Goal: Communication & Community: Answer question/provide support

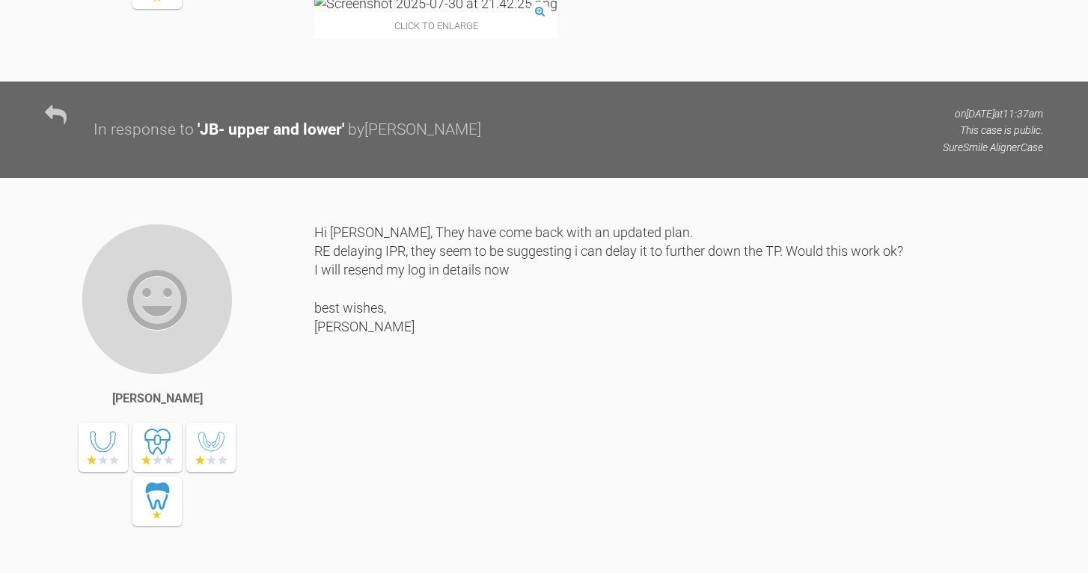
scroll to position [8148, 0]
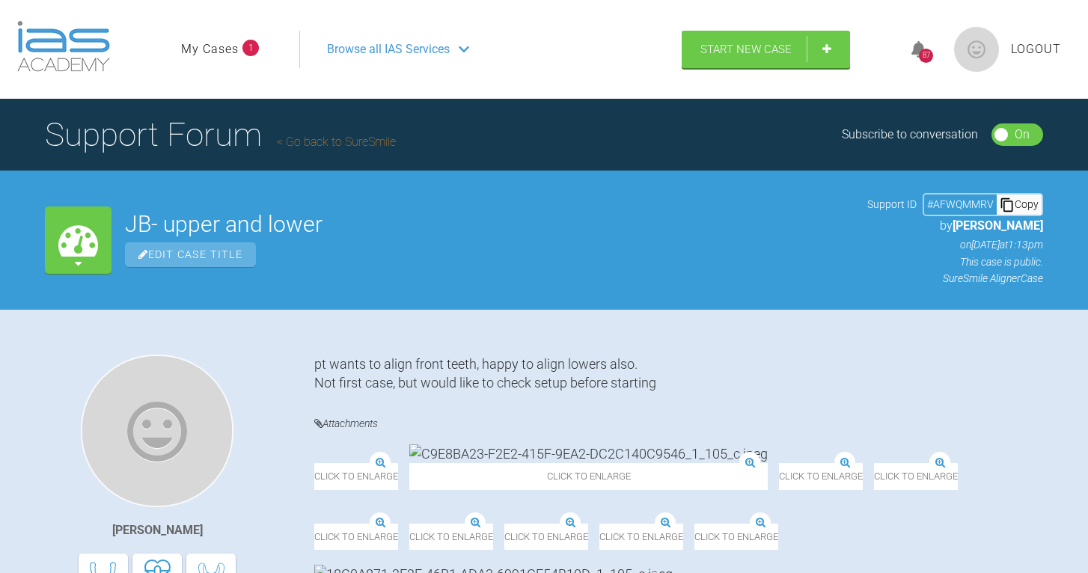
click at [212, 48] on link "My Cases" at bounding box center [210, 49] width 58 height 19
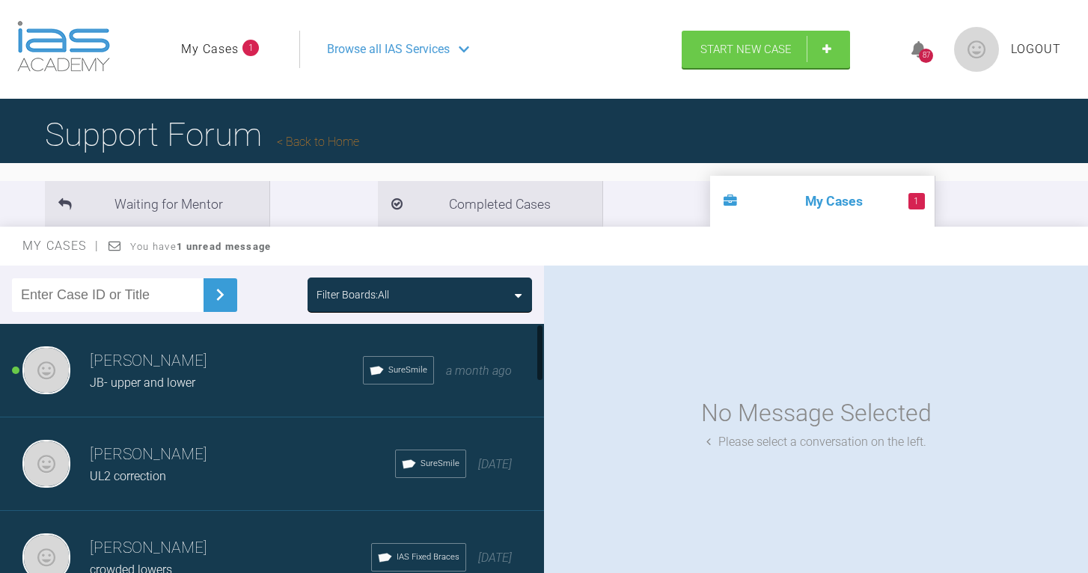
click at [205, 382] on div "JB- upper and lower" at bounding box center [226, 383] width 273 height 19
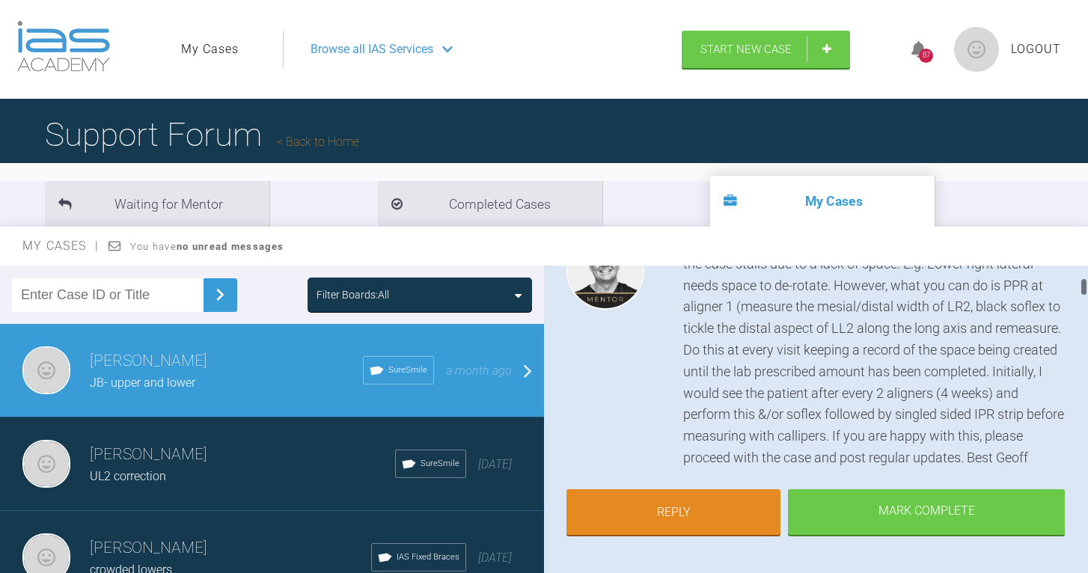
scroll to position [209, 0]
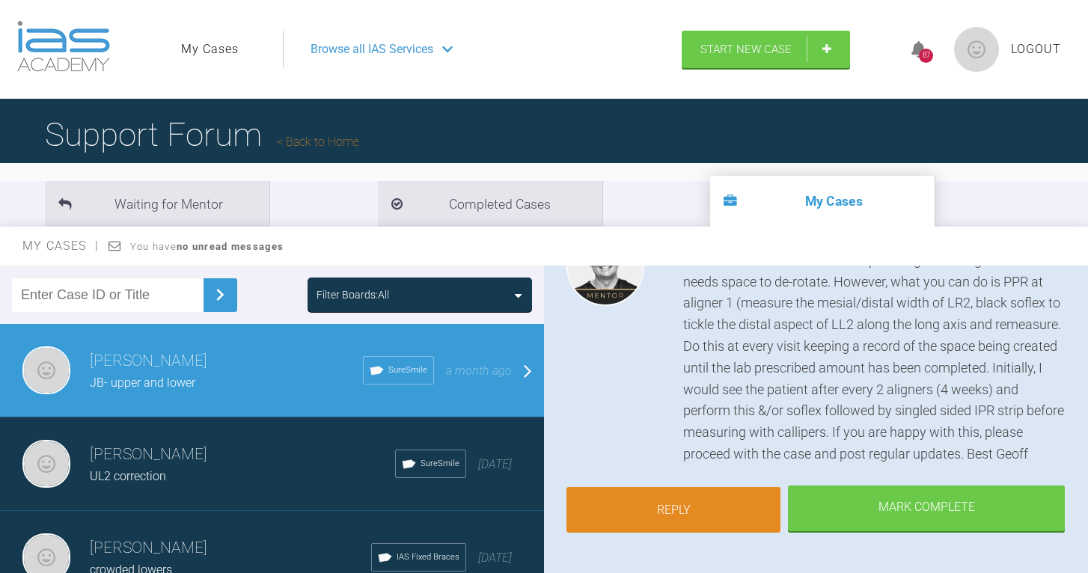
click at [686, 493] on link "Reply" at bounding box center [674, 510] width 214 height 46
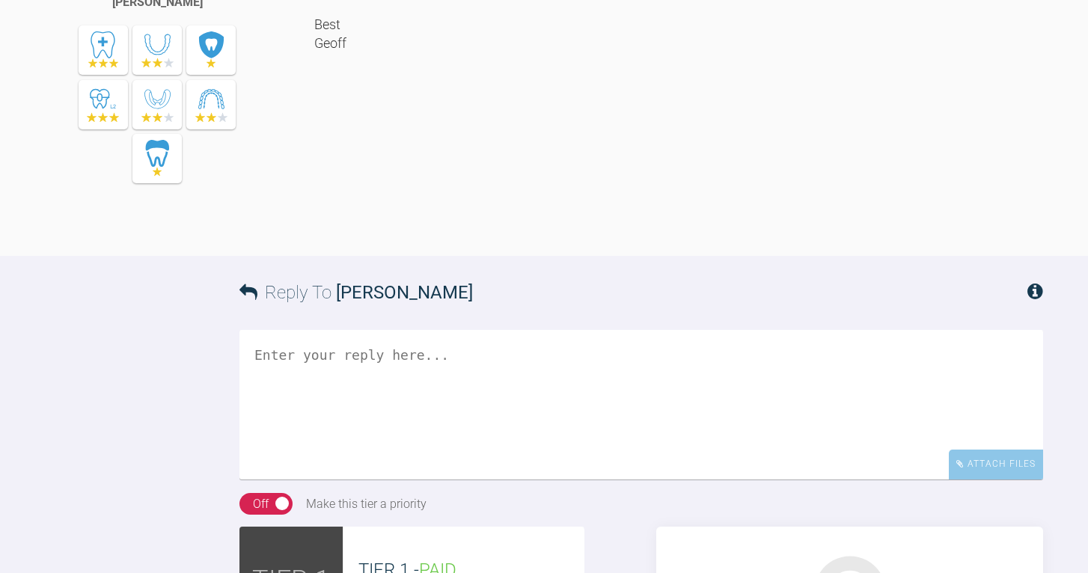
scroll to position [9515, 0]
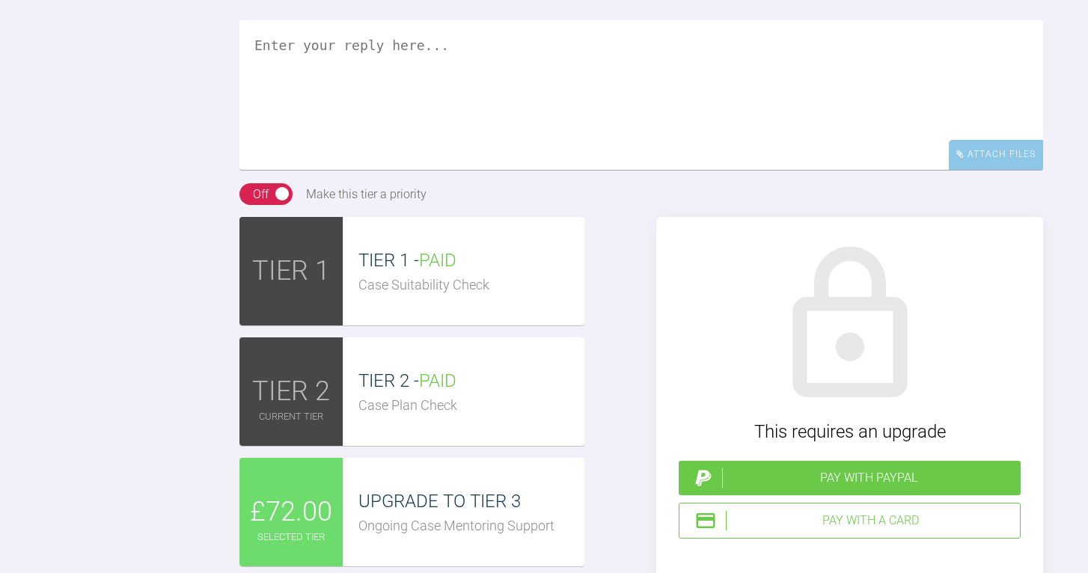
click at [564, 147] on textarea at bounding box center [642, 95] width 804 height 150
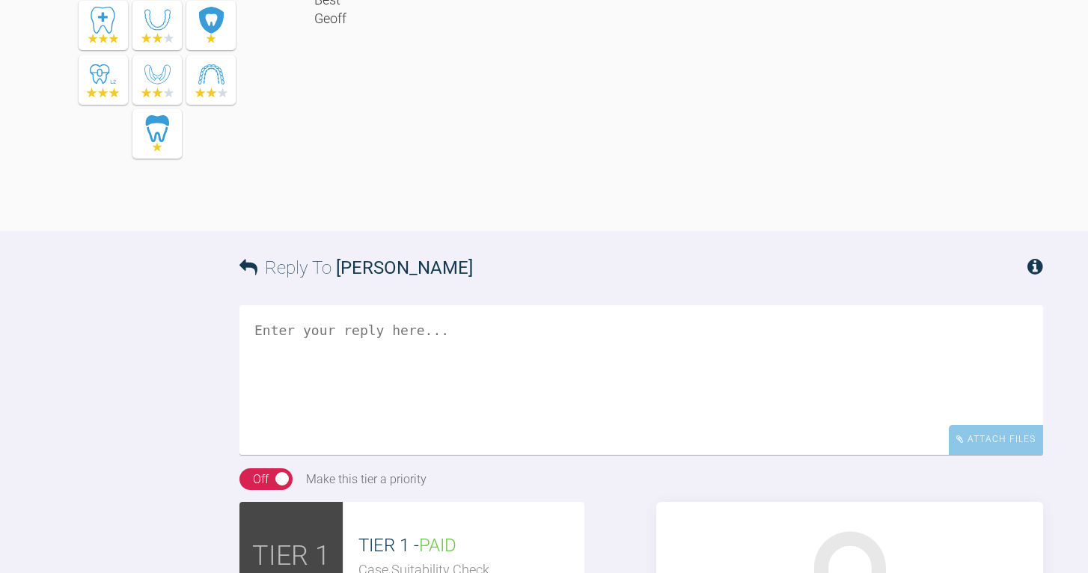
scroll to position [9248, 0]
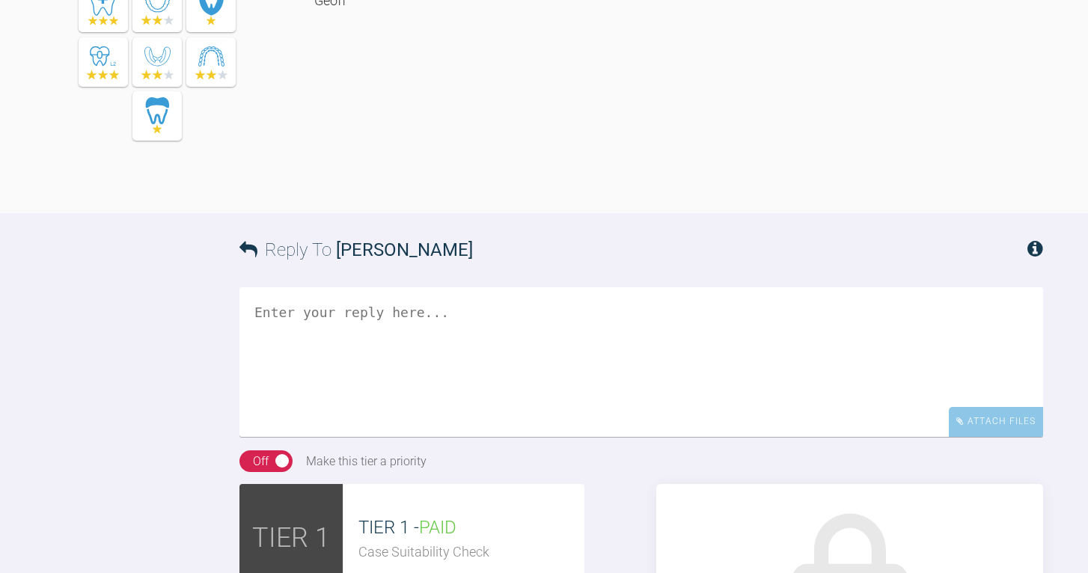
click at [448, 363] on textarea at bounding box center [642, 362] width 804 height 150
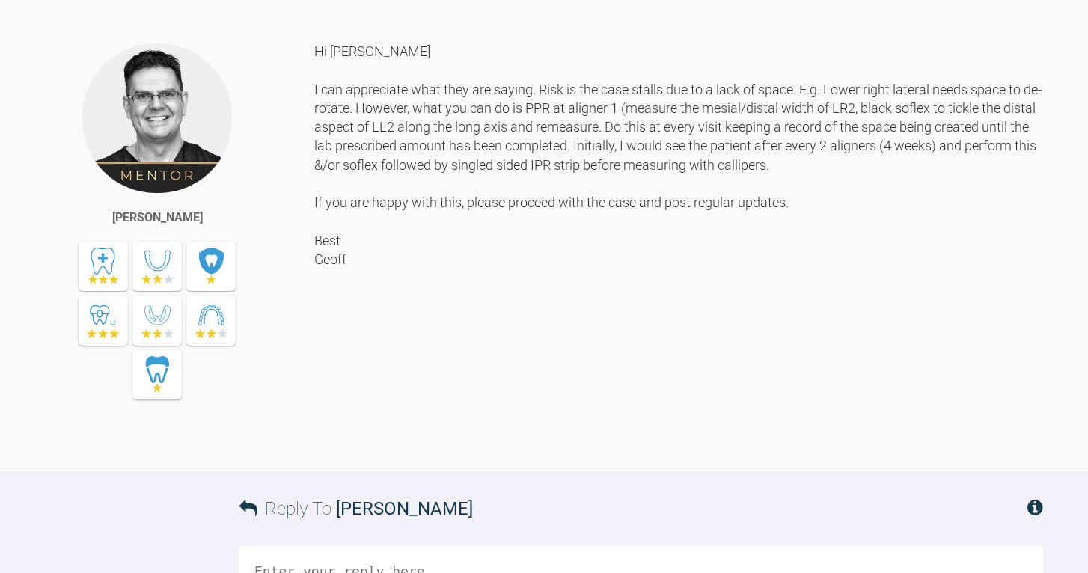
scroll to position [8987, 0]
